Goal: Task Accomplishment & Management: Use online tool/utility

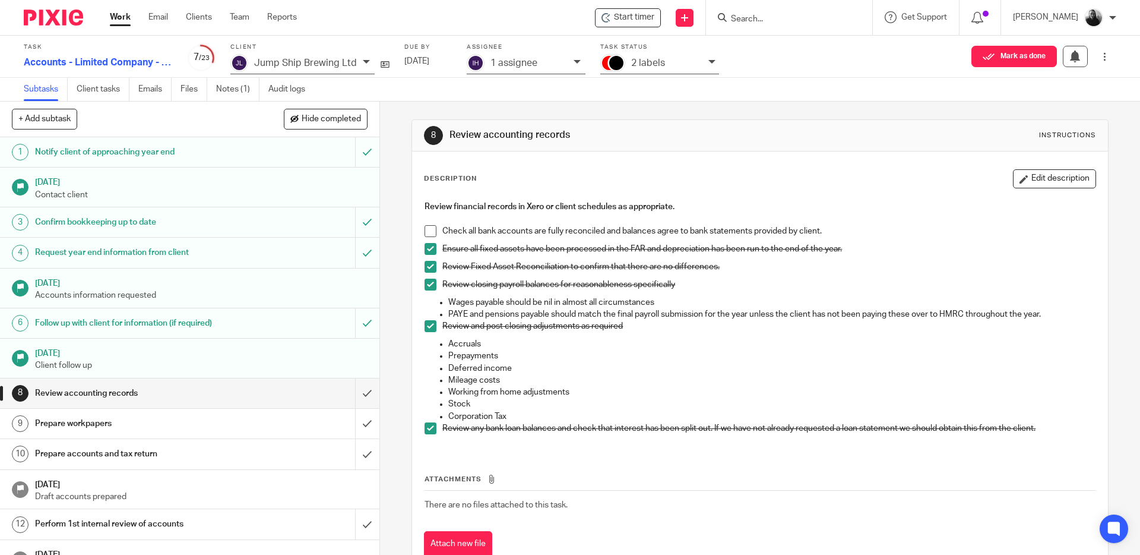
click at [425, 229] on span at bounding box center [430, 231] width 12 height 12
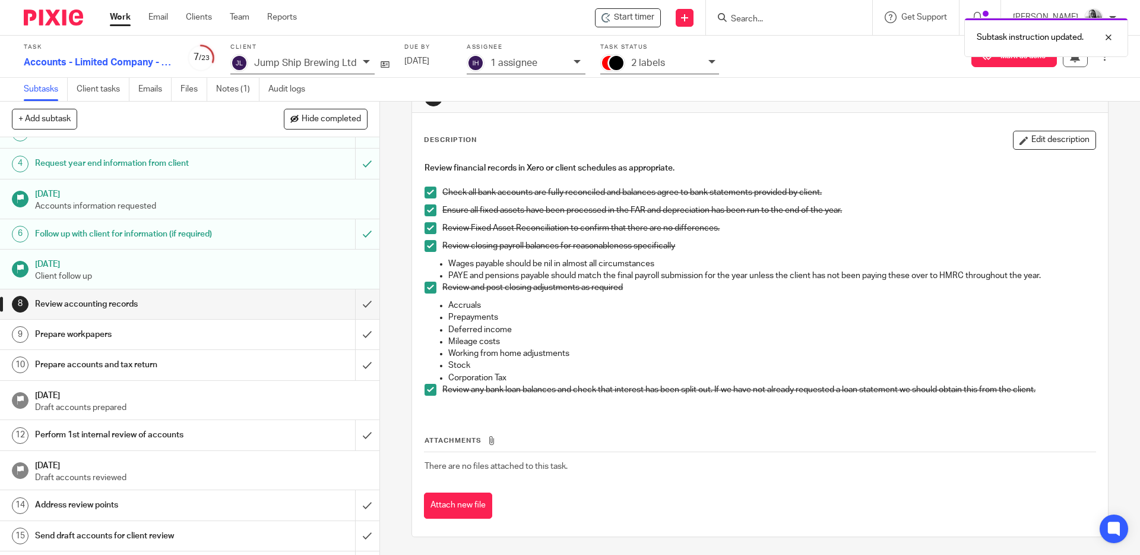
scroll to position [97, 0]
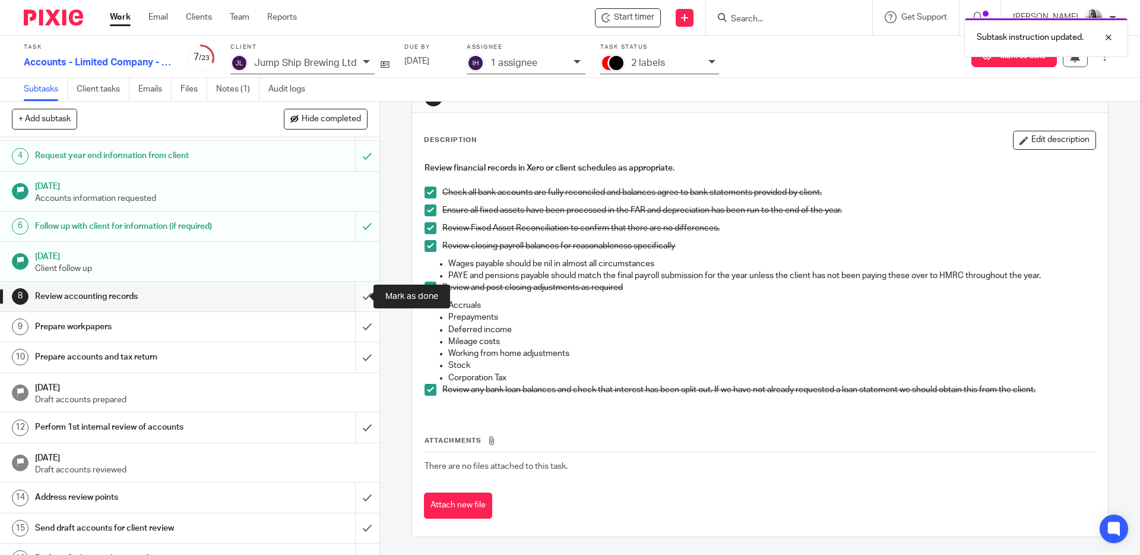
click at [354, 294] on input "submit" at bounding box center [189, 296] width 379 height 30
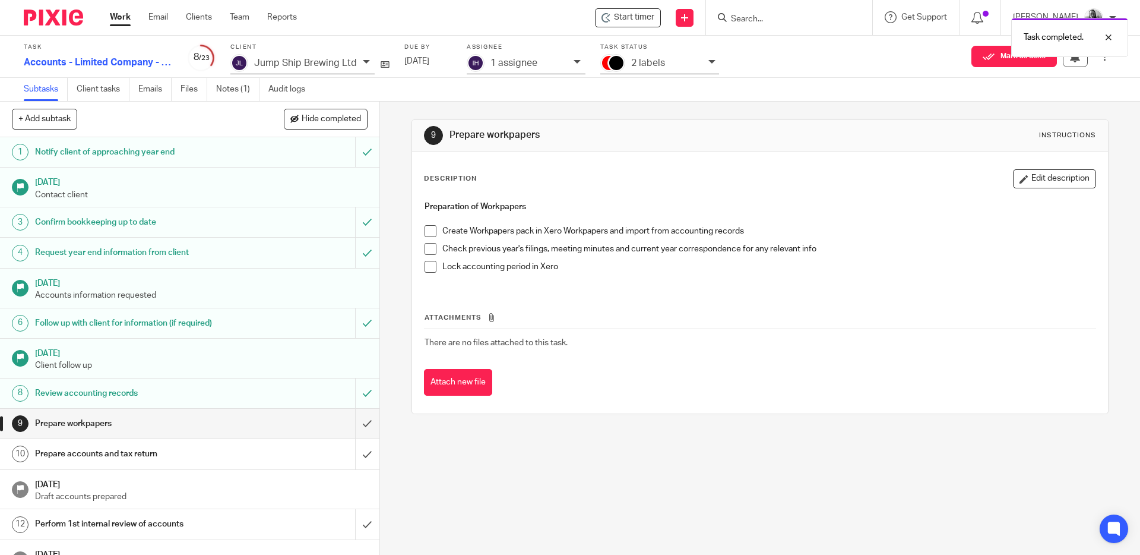
click at [426, 226] on span at bounding box center [430, 231] width 12 height 12
click at [427, 245] on span at bounding box center [430, 249] width 12 height 12
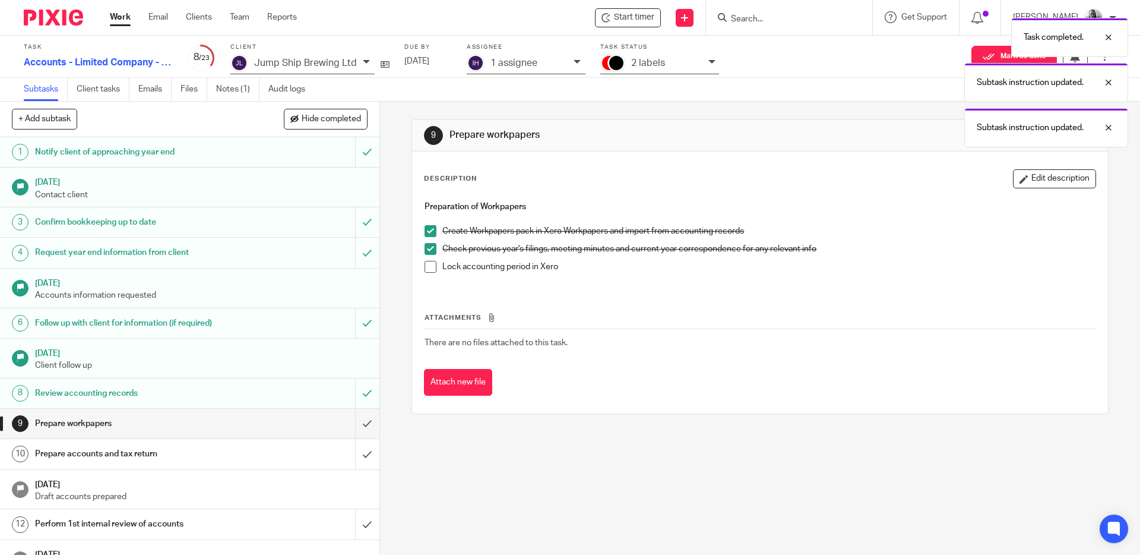
drag, startPoint x: 426, startPoint y: 266, endPoint x: 404, endPoint y: 306, distance: 45.4
click at [426, 266] on span at bounding box center [430, 267] width 12 height 12
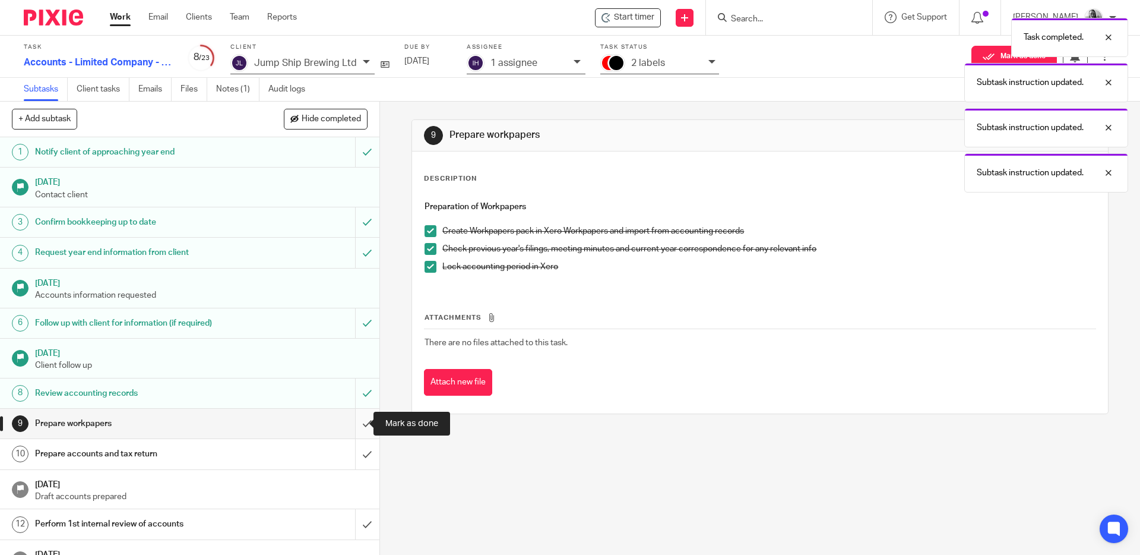
click at [356, 422] on input "submit" at bounding box center [189, 423] width 379 height 30
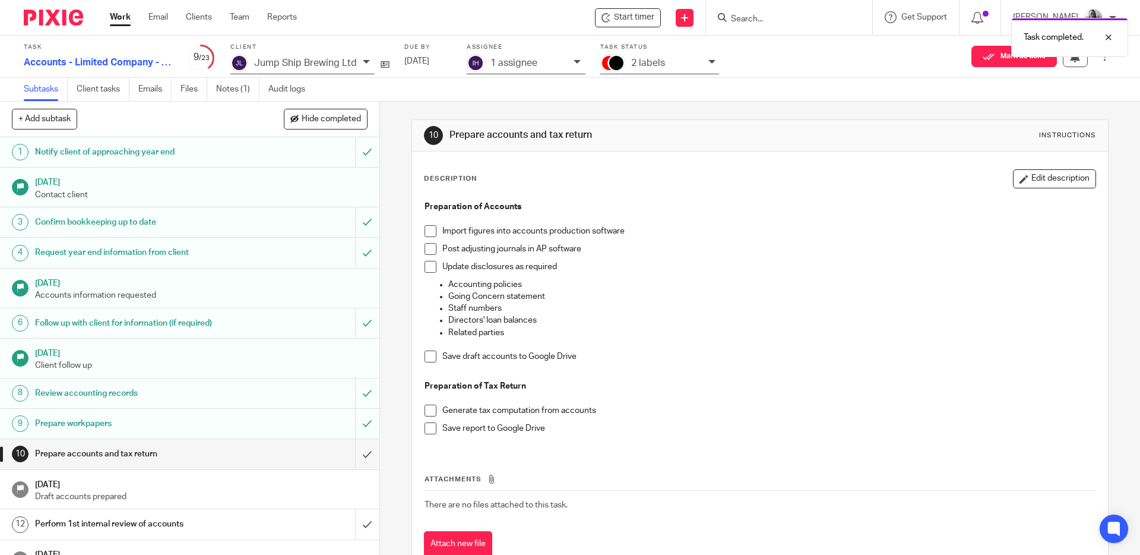
click at [427, 228] on span at bounding box center [430, 231] width 12 height 12
click at [426, 248] on span at bounding box center [430, 249] width 12 height 12
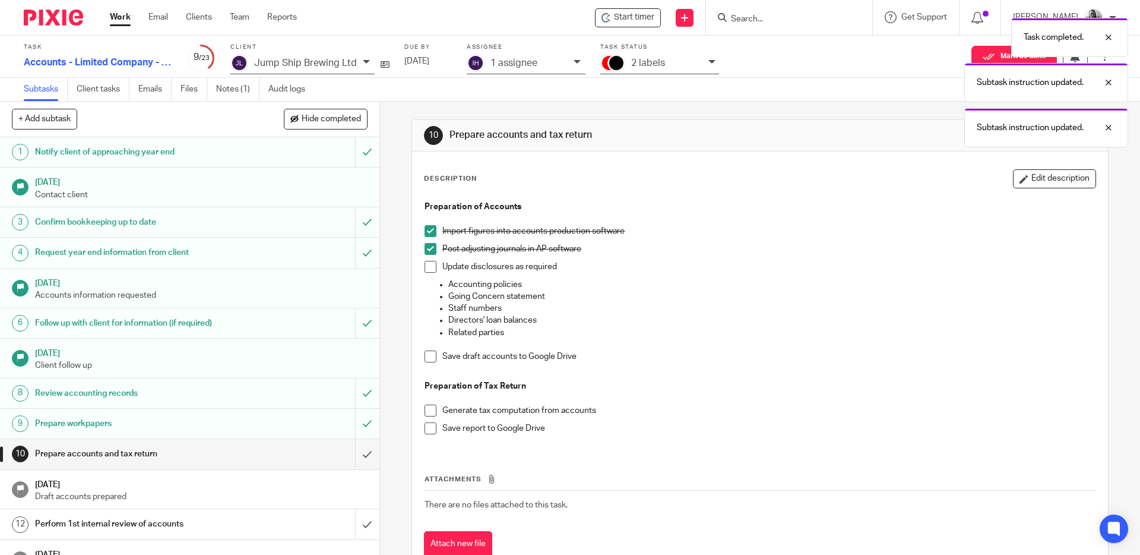
click at [427, 267] on span at bounding box center [430, 267] width 12 height 12
click at [426, 355] on span at bounding box center [430, 356] width 12 height 12
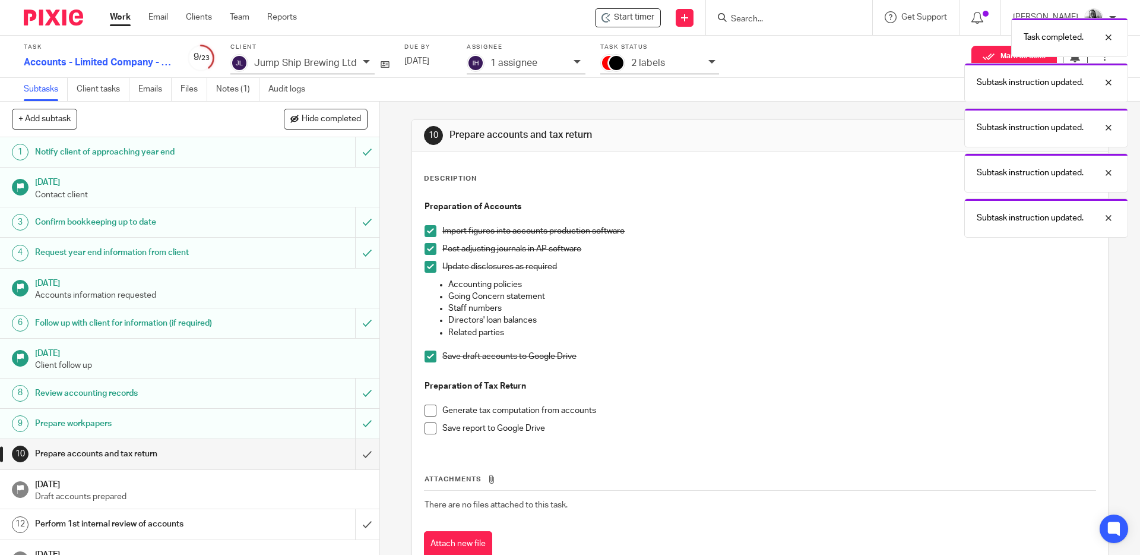
click at [427, 410] on span at bounding box center [430, 410] width 12 height 12
click at [426, 426] on span at bounding box center [430, 428] width 12 height 12
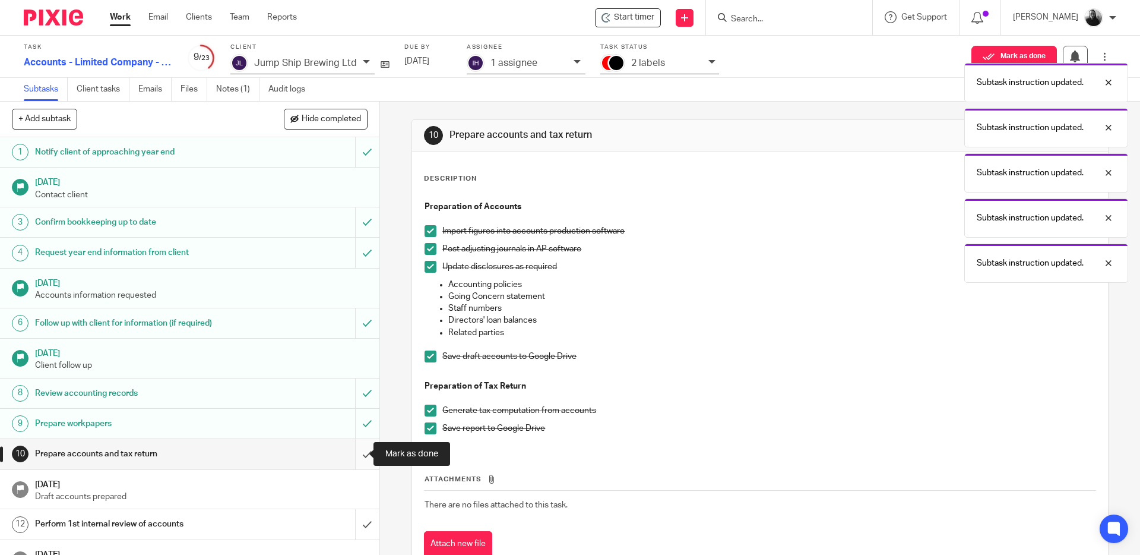
click at [346, 459] on input "submit" at bounding box center [189, 454] width 379 height 30
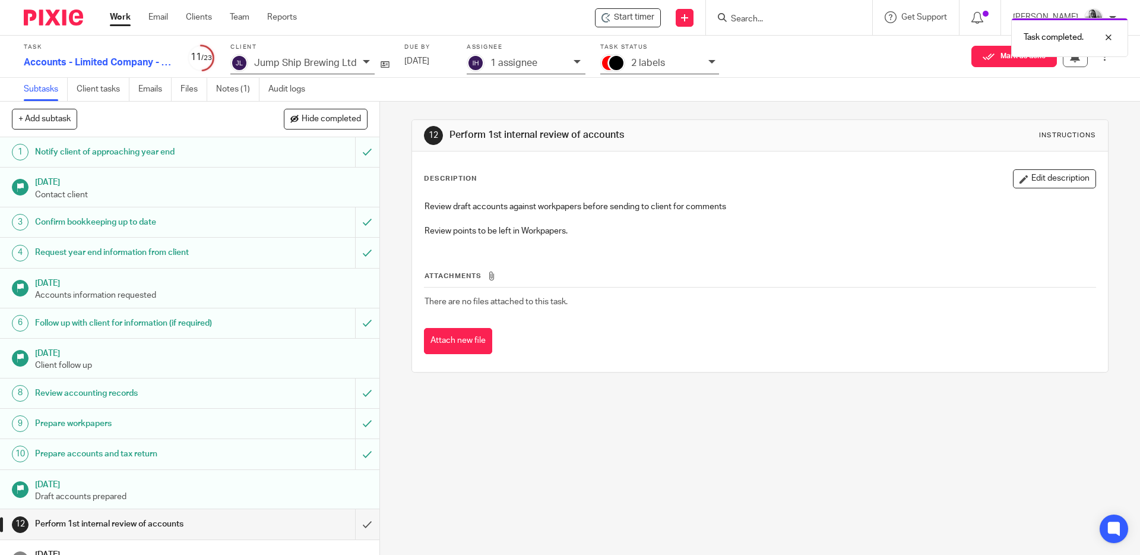
click at [574, 64] on icon at bounding box center [577, 61] width 7 height 7
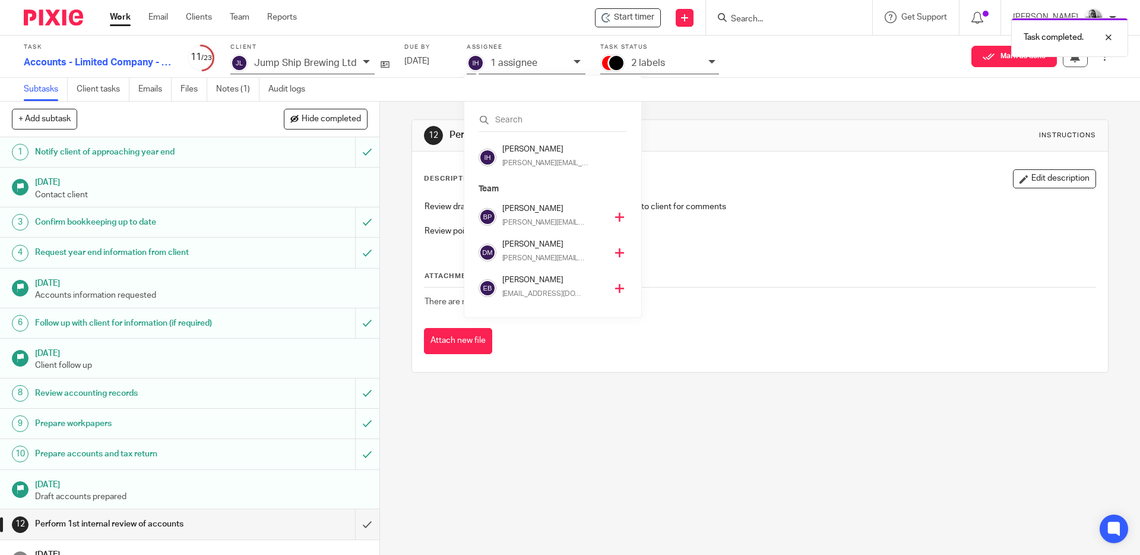
click at [615, 216] on icon at bounding box center [619, 217] width 9 height 9
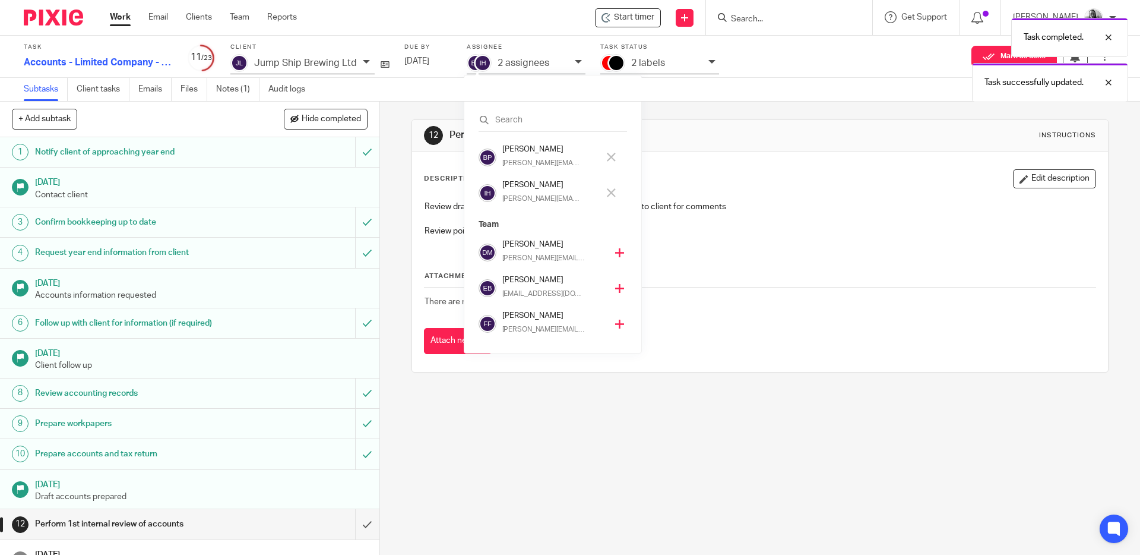
click at [612, 189] on icon at bounding box center [611, 192] width 9 height 9
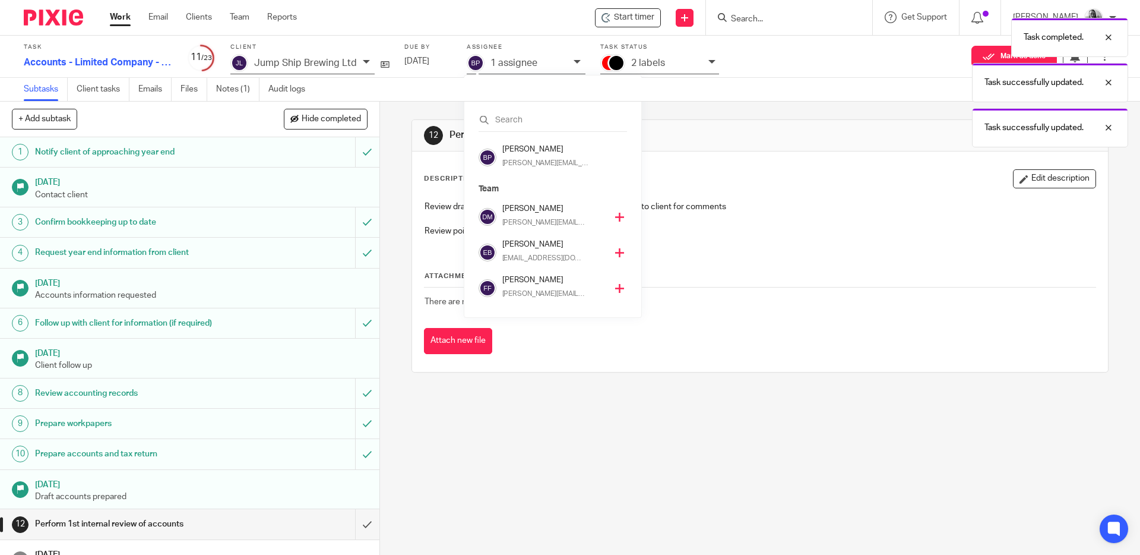
click at [707, 60] on div "Task completed. Task successfully updated. Task successfully updated." at bounding box center [849, 79] width 558 height 135
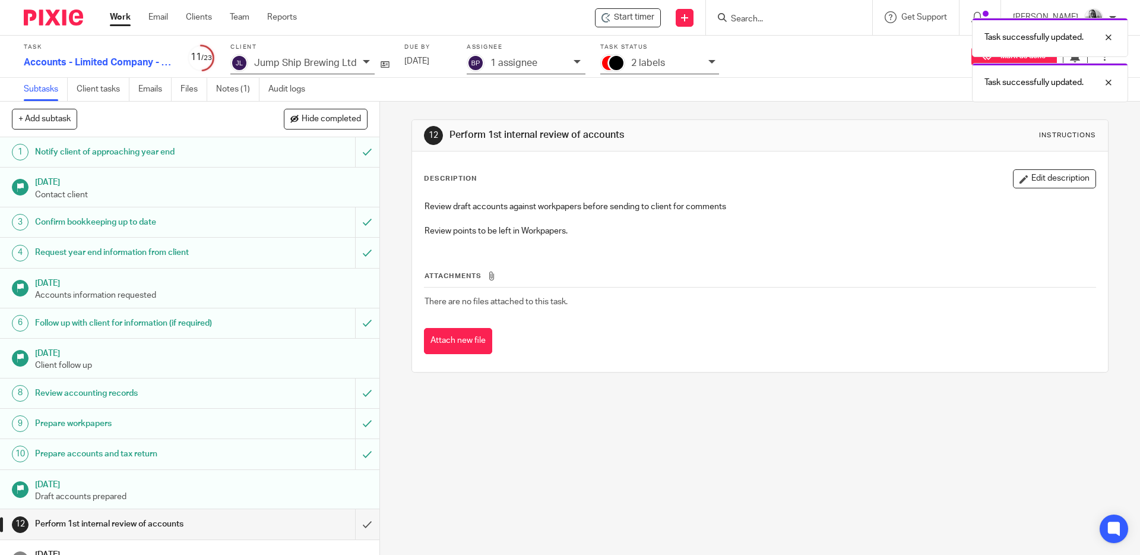
click at [709, 64] on div "Task successfully updated. Task successfully updated." at bounding box center [849, 57] width 558 height 90
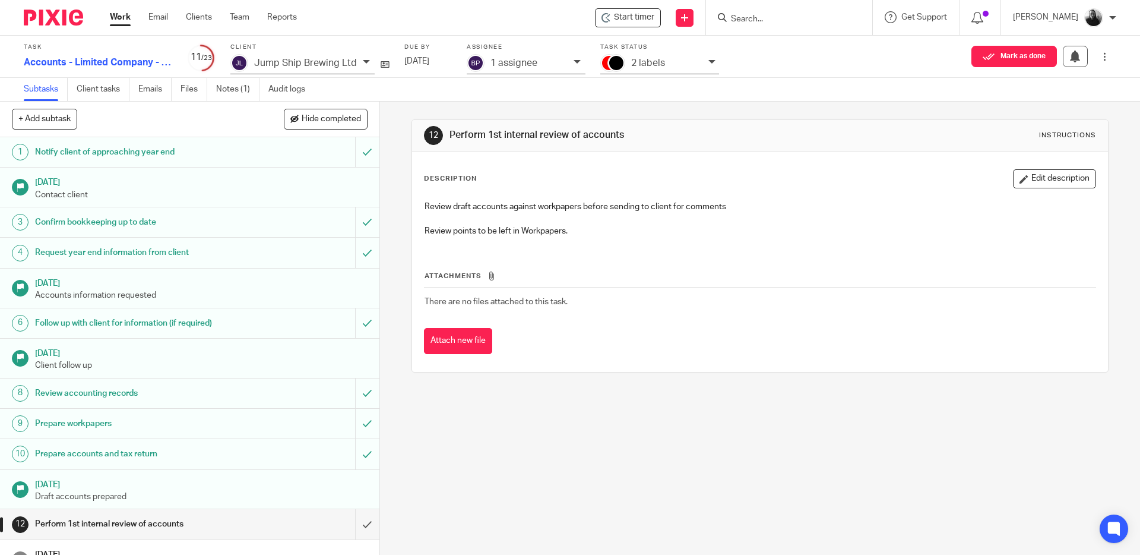
click at [708, 61] on icon at bounding box center [711, 61] width 7 height 7
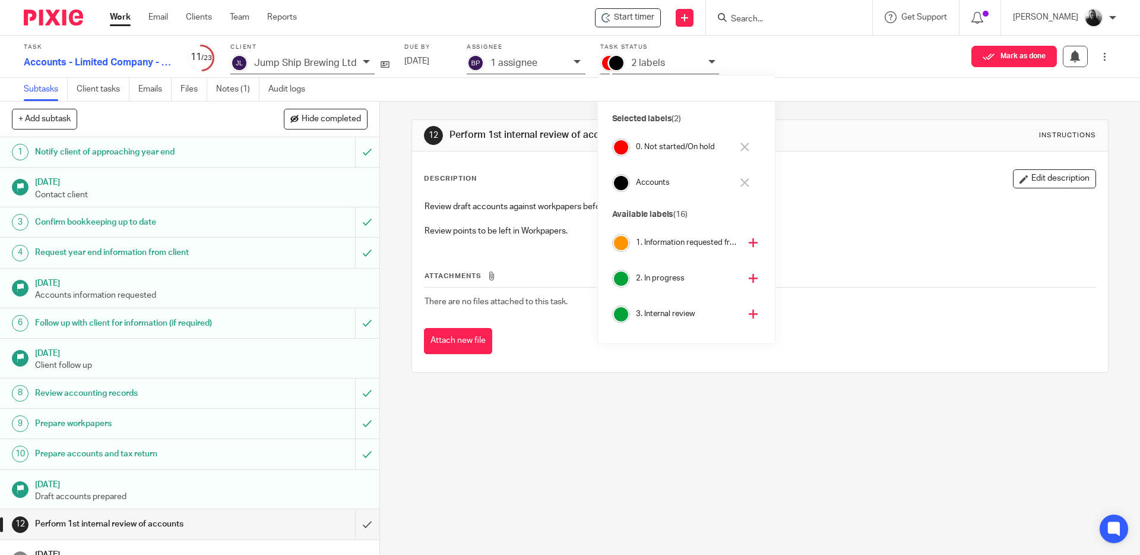
click at [749, 313] on icon at bounding box center [753, 313] width 9 height 9
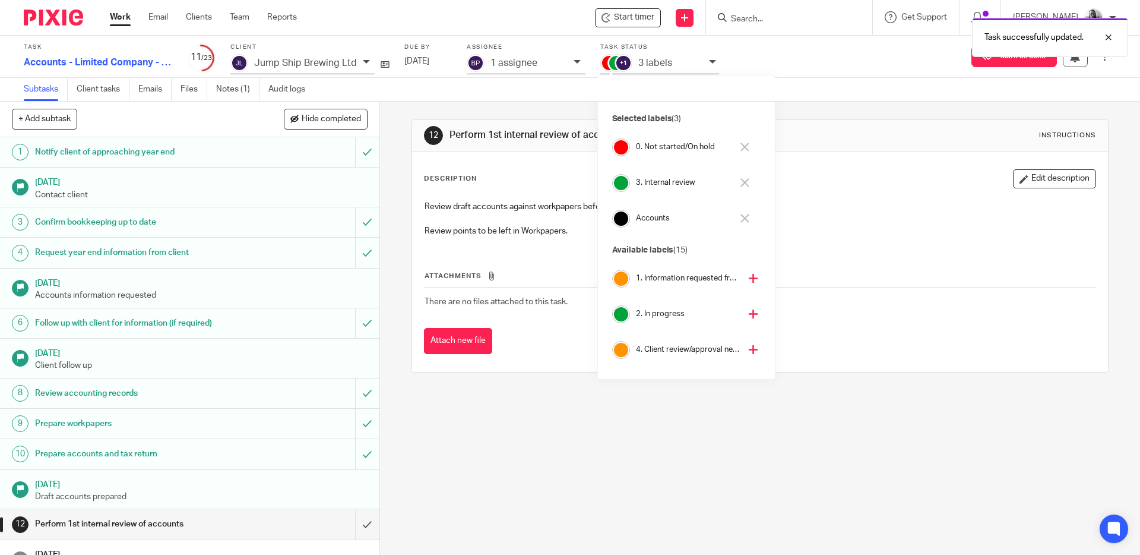
click at [742, 144] on icon at bounding box center [744, 146] width 9 height 9
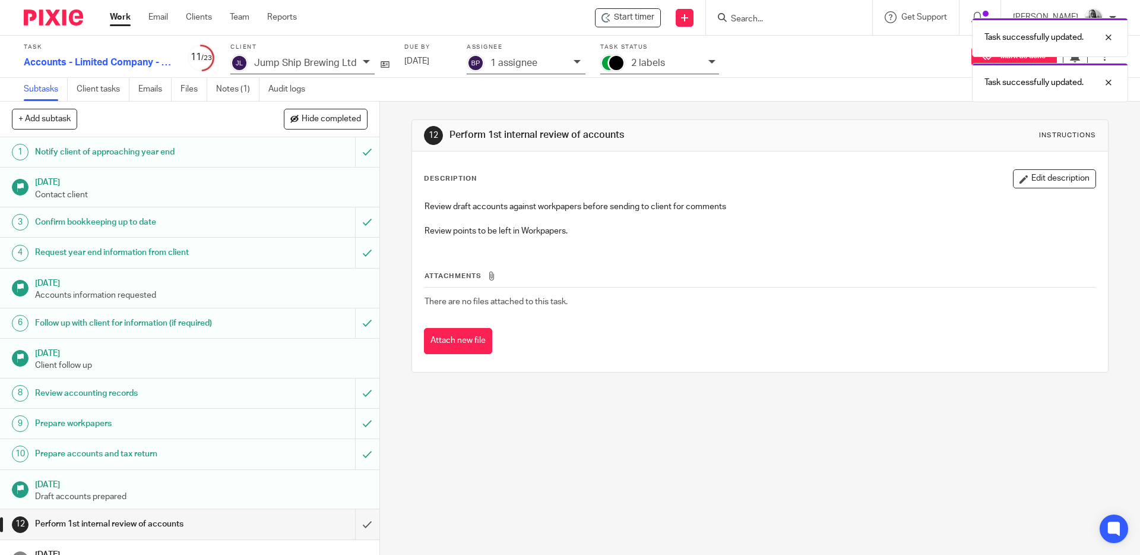
click at [391, 107] on div "12 Perform 1st internal review of accounts Instructions Description Edit descri…" at bounding box center [760, 328] width 760 height 453
click at [52, 21] on img at bounding box center [53, 17] width 59 height 16
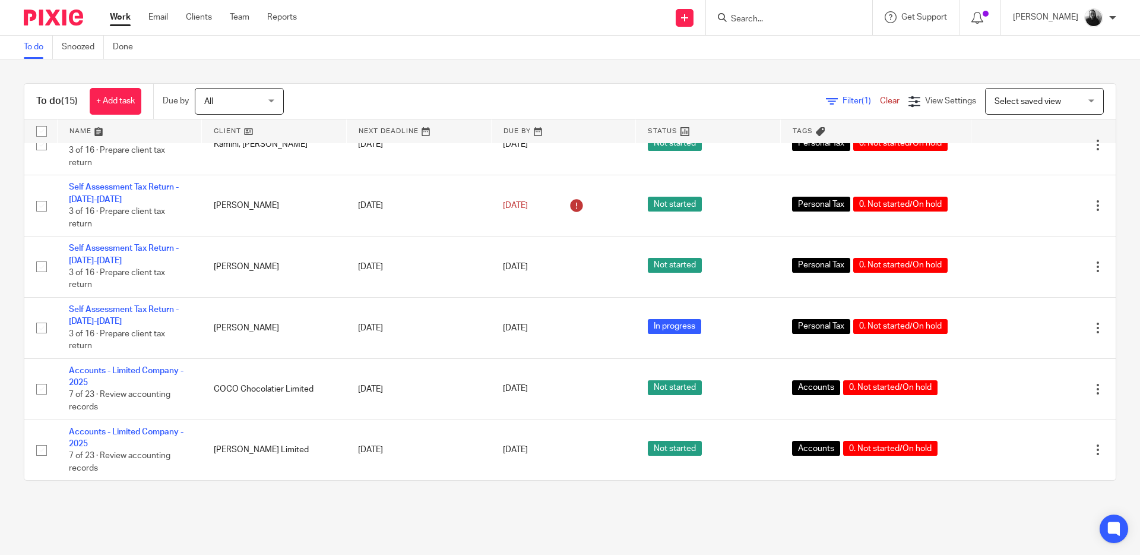
scroll to position [571, 0]
